Goal: Task Accomplishment & Management: Complete application form

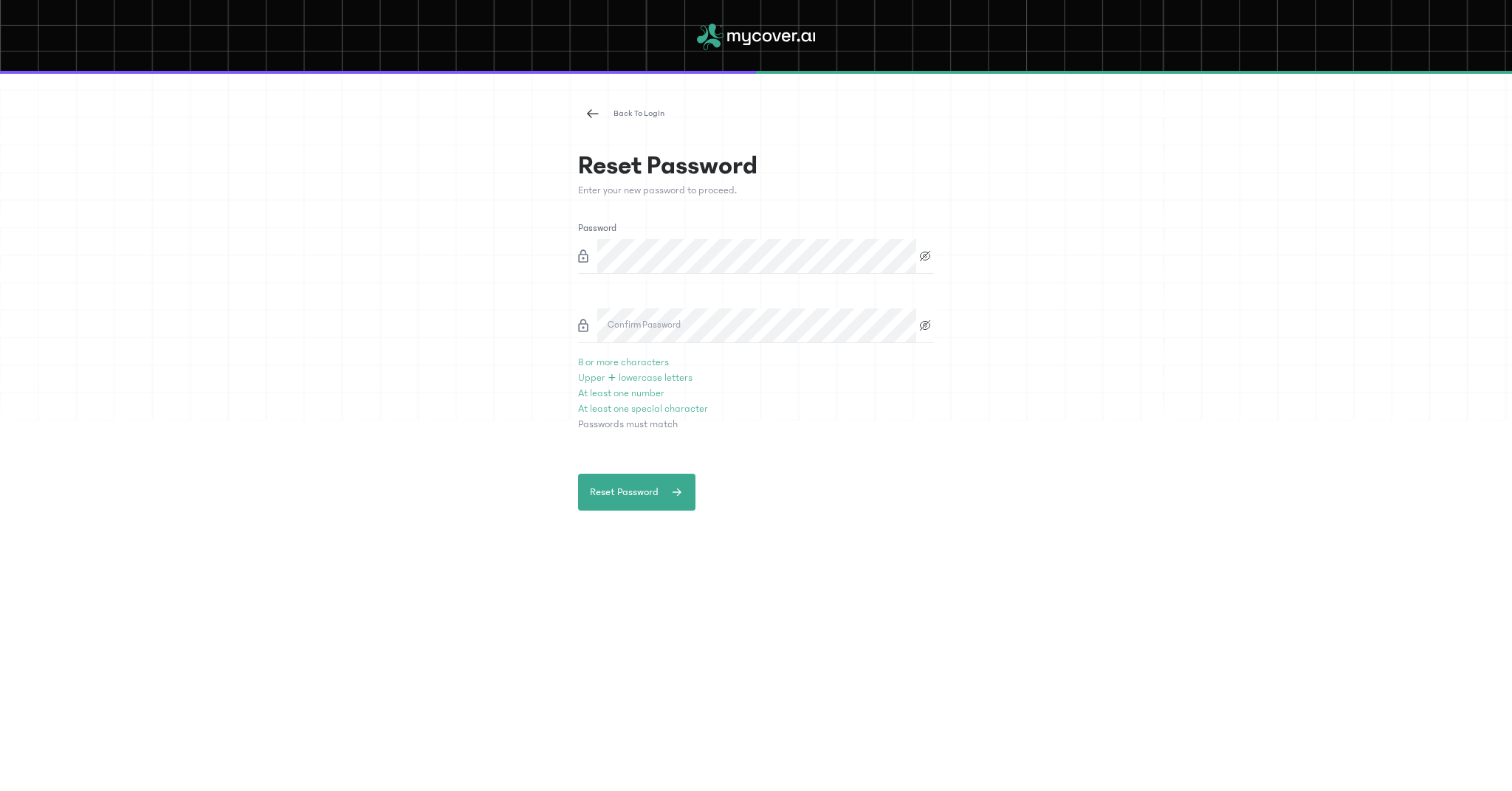
click at [642, 320] on label "Confirm Password" at bounding box center [643, 325] width 73 height 15
click at [669, 323] on label "Confirm Password" at bounding box center [643, 325] width 73 height 15
click at [621, 322] on label "Confirm Password" at bounding box center [643, 325] width 73 height 15
click at [628, 492] on span "Reset Password" at bounding box center [625, 493] width 69 height 16
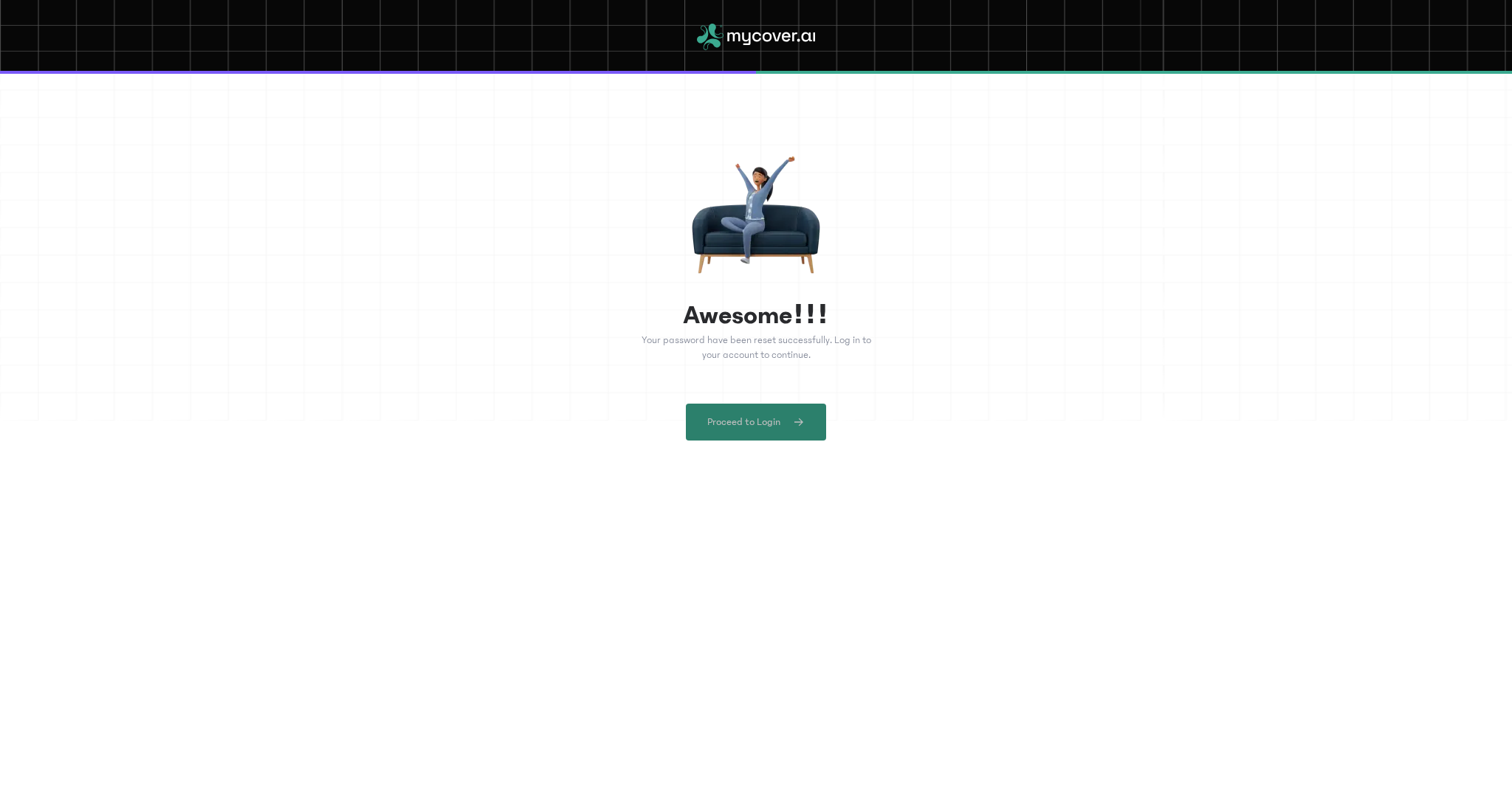
click at [794, 431] on button "Proceed to Login" at bounding box center [755, 422] width 140 height 37
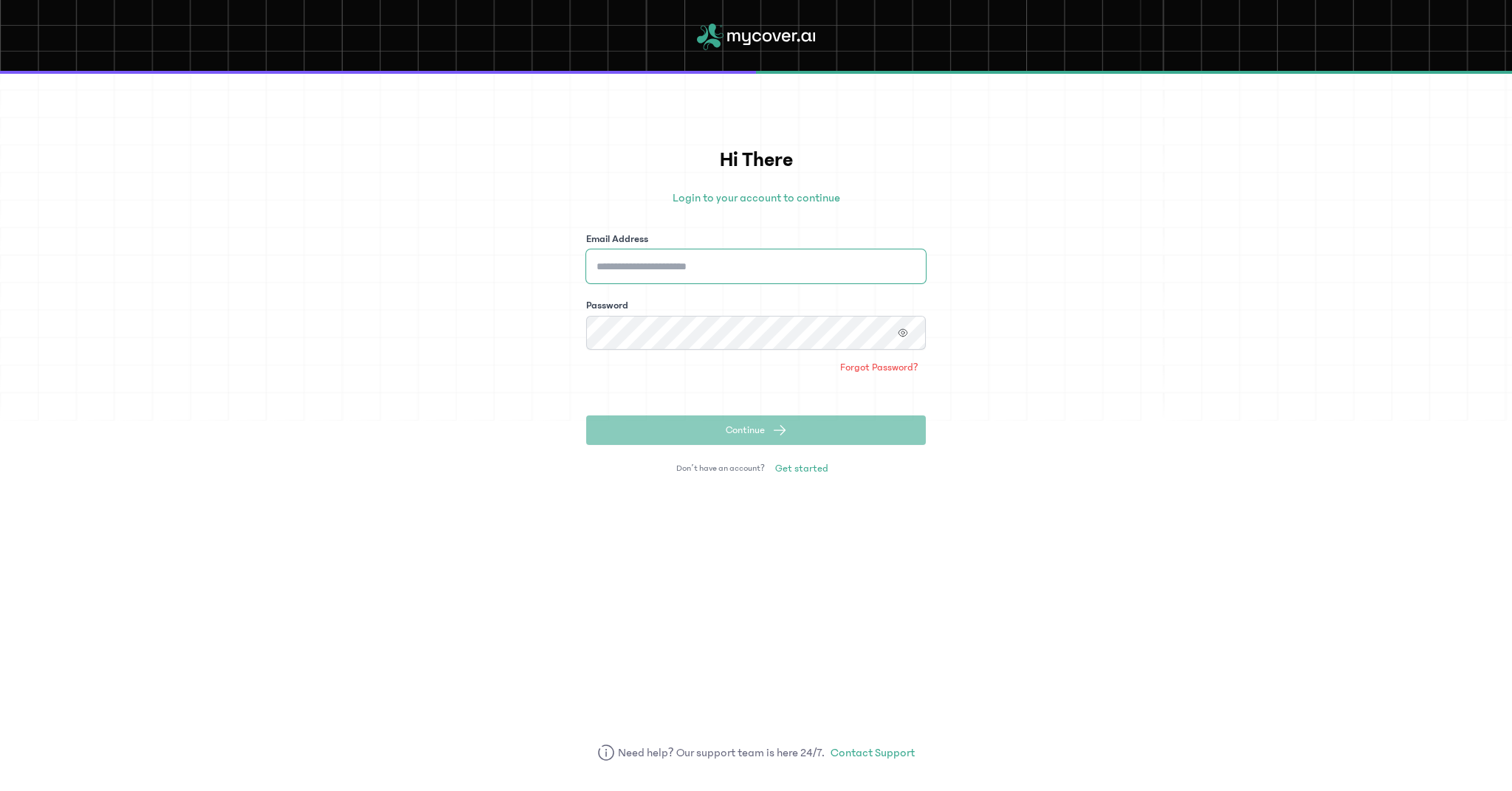
type input "**********"
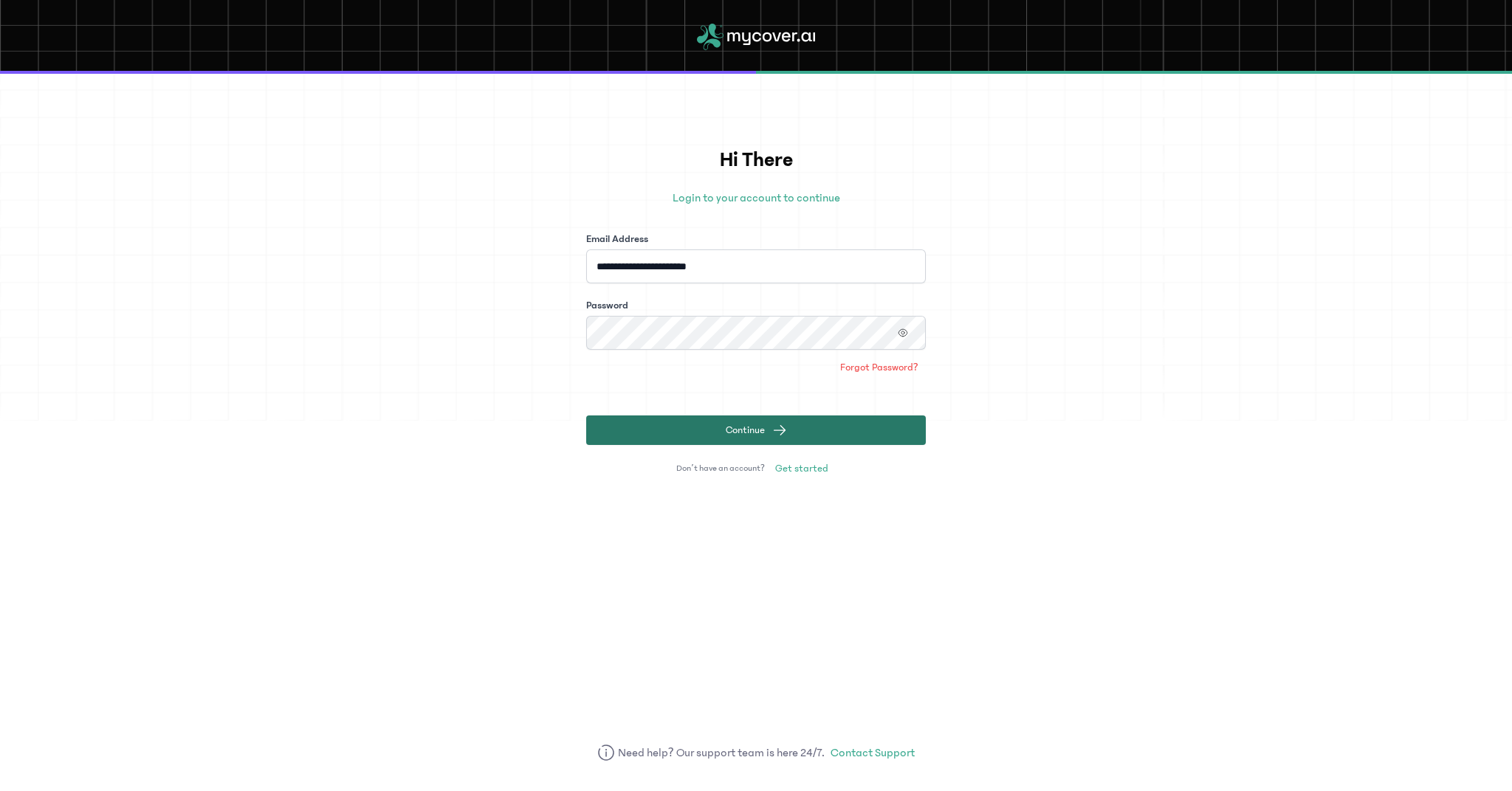
click at [788, 430] on button "Continue" at bounding box center [756, 430] width 340 height 30
click at [769, 430] on button "Continue" at bounding box center [756, 430] width 340 height 30
click at [810, 465] on span "Get started" at bounding box center [802, 469] width 53 height 15
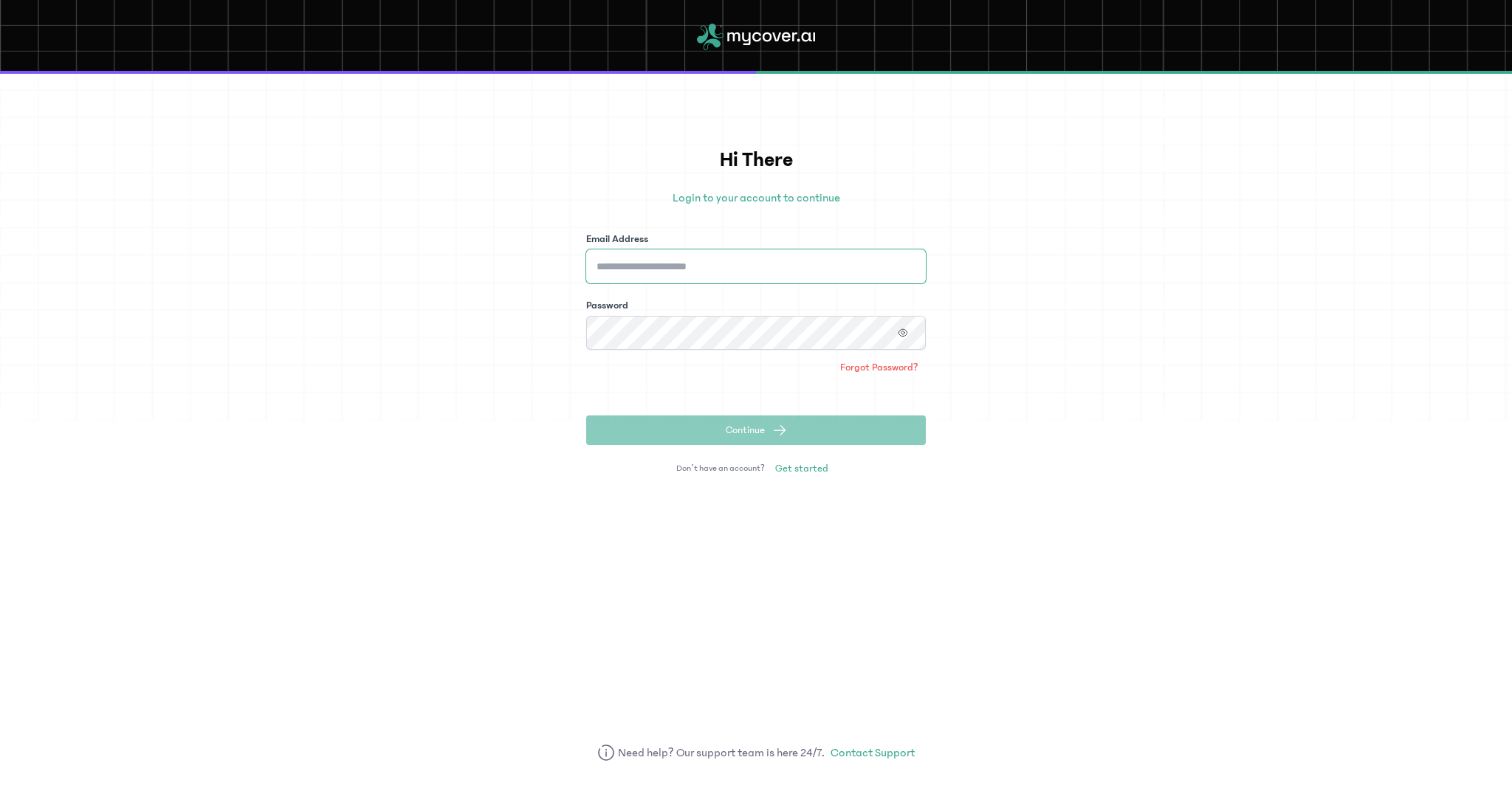
type input "**********"
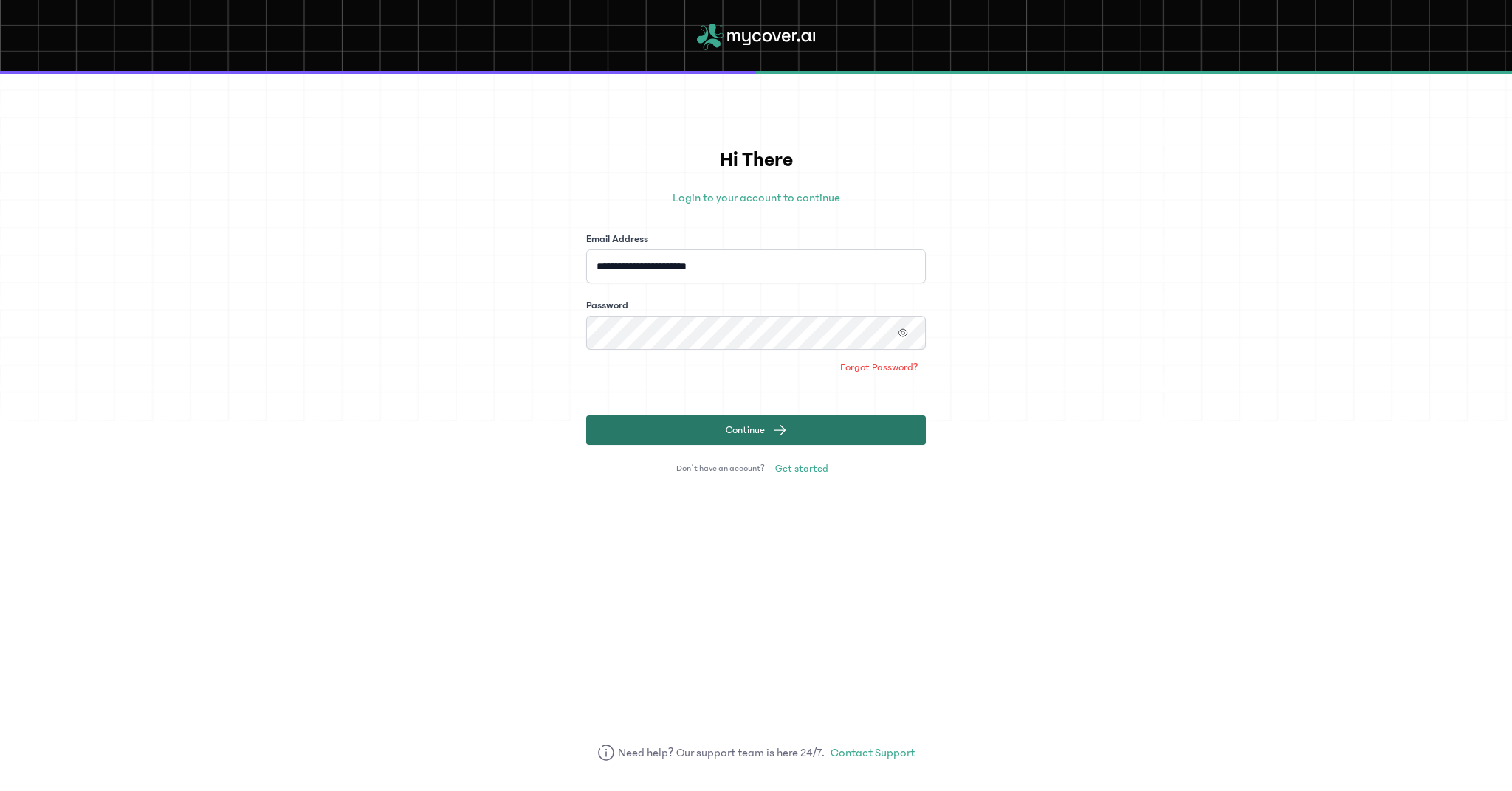
click at [747, 428] on span "Continue" at bounding box center [745, 430] width 39 height 15
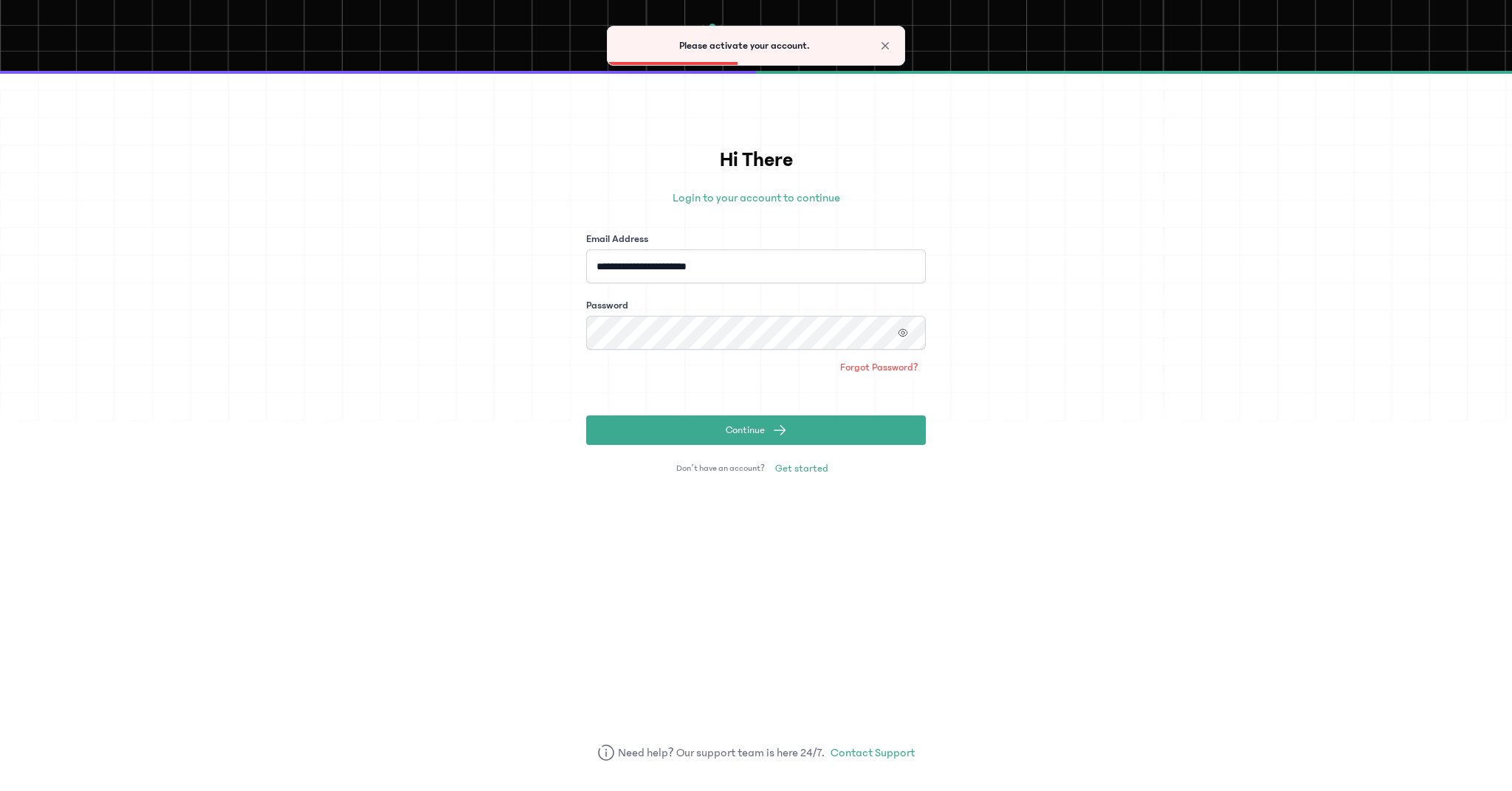
click at [757, 59] on div "Please activate your account." at bounding box center [755, 45] width 297 height 38
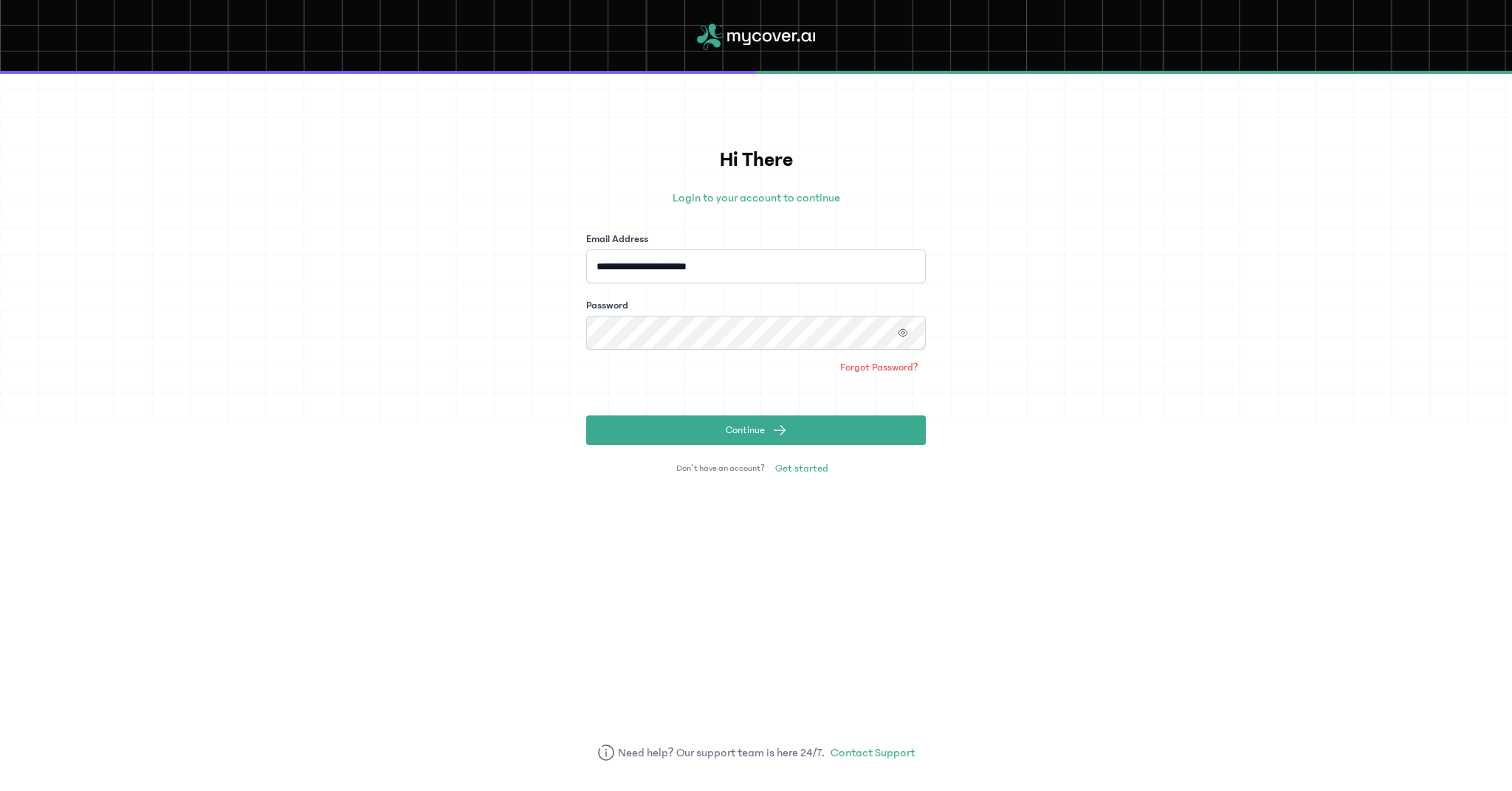
click at [757, 199] on p "Login to your account to continue" at bounding box center [756, 198] width 340 height 18
click at [898, 329] on icon "button" at bounding box center [902, 333] width 10 height 10
click at [883, 750] on link "Contact Support" at bounding box center [873, 753] width 85 height 18
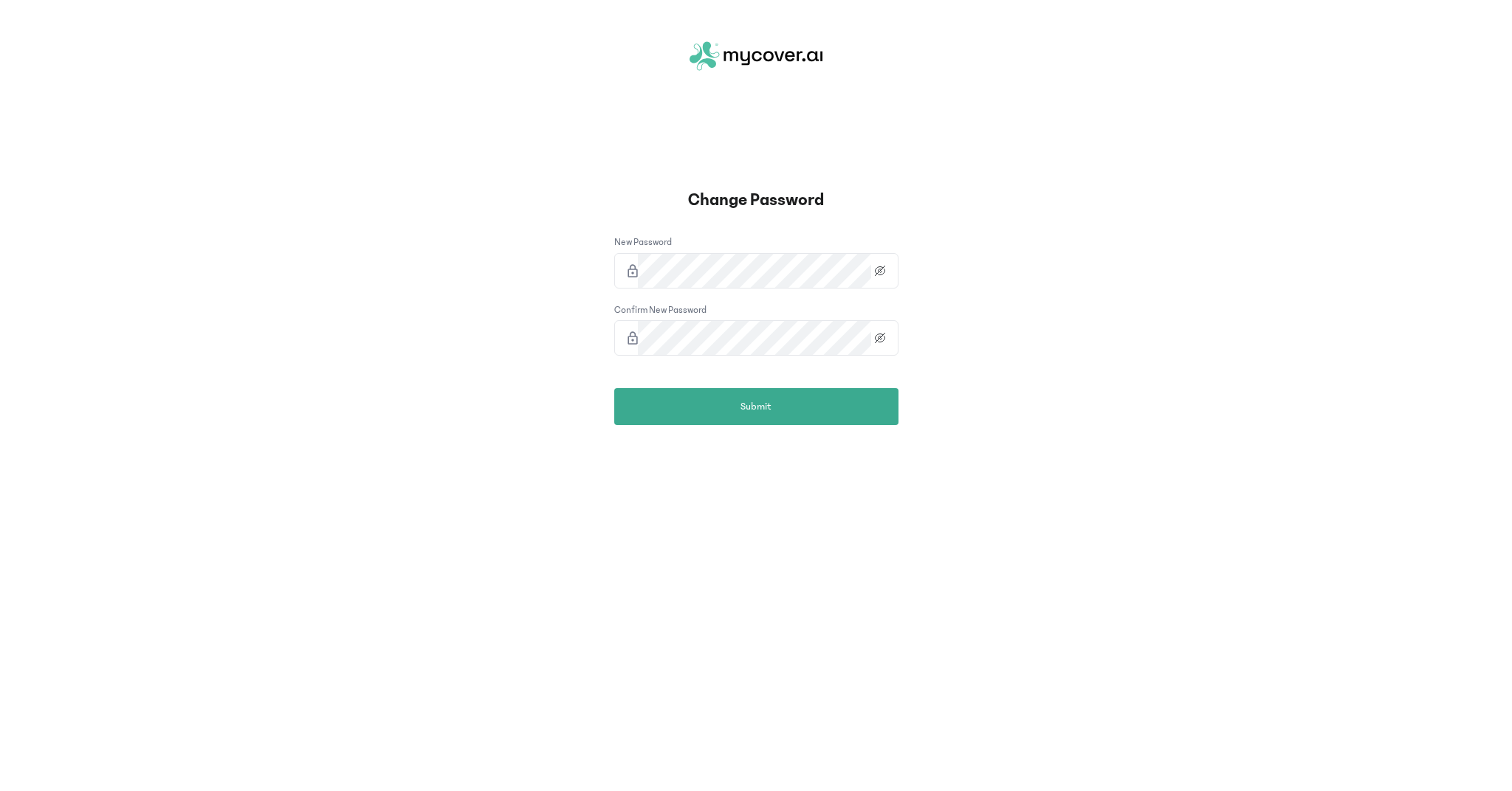
click at [756, 406] on button "Submit" at bounding box center [756, 406] width 284 height 37
click at [881, 337] on icon at bounding box center [880, 338] width 18 height 12
click at [881, 275] on icon at bounding box center [880, 271] width 18 height 12
click at [751, 416] on button "Submit" at bounding box center [756, 406] width 284 height 37
click at [756, 406] on button "Submit" at bounding box center [756, 406] width 284 height 37
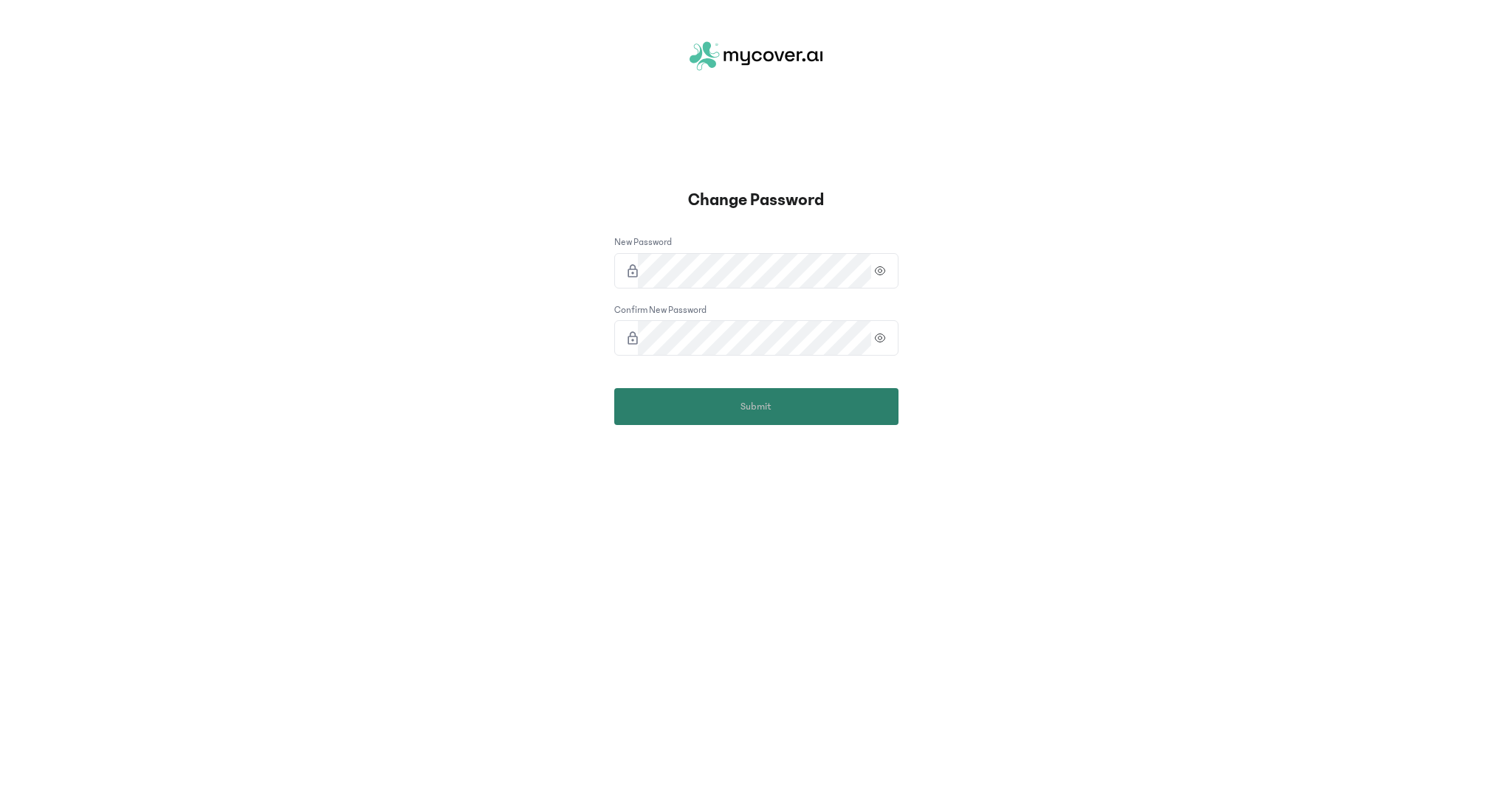
click at [772, 417] on button "Submit" at bounding box center [756, 406] width 284 height 37
click at [732, 420] on button "Submit" at bounding box center [756, 406] width 284 height 37
